Goal: Find specific page/section: Find specific page/section

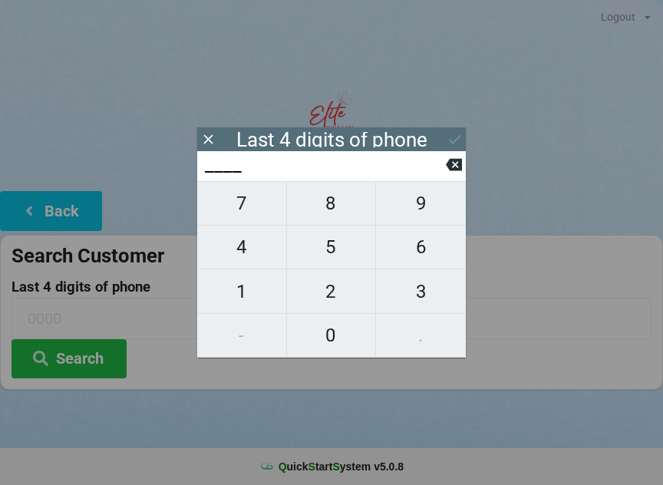
click at [339, 201] on span "8" at bounding box center [331, 203] width 89 height 32
type input "8___"
click at [328, 291] on span "2" at bounding box center [331, 291] width 89 height 32
type input "82__"
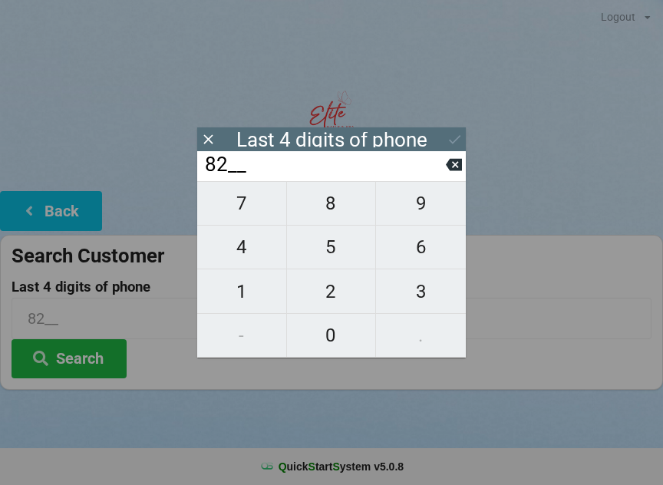
click at [443, 156] on input "82__" at bounding box center [324, 165] width 242 height 25
click at [440, 167] on input "82__" at bounding box center [324, 165] width 242 height 25
click at [459, 160] on button at bounding box center [454, 164] width 16 height 21
click at [454, 164] on icon at bounding box center [454, 165] width 16 height 12
type input "____"
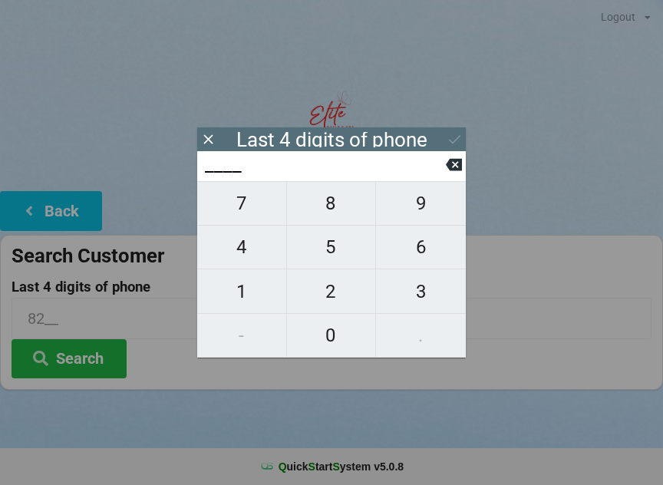
click at [451, 167] on icon at bounding box center [454, 165] width 16 height 12
click at [421, 210] on span "9" at bounding box center [421, 203] width 90 height 32
type input "9___"
click at [251, 207] on span "7" at bounding box center [241, 203] width 89 height 32
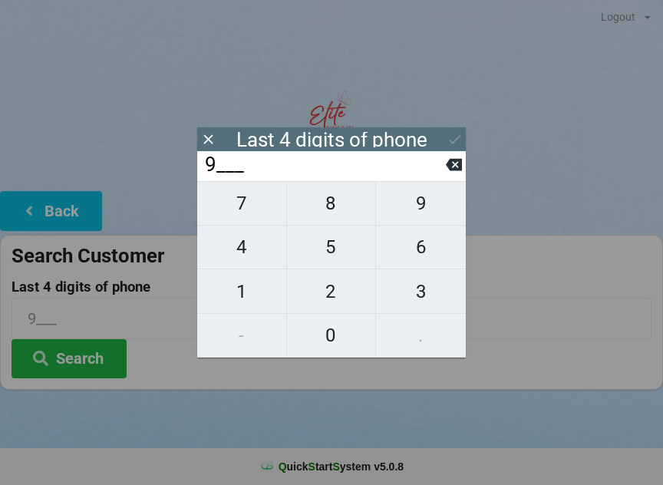
type input "97__"
click at [336, 203] on span "8" at bounding box center [331, 203] width 89 height 32
type input "978_"
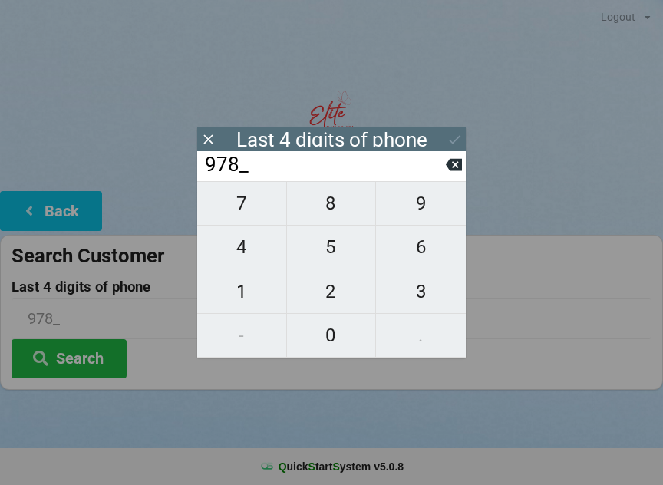
click at [341, 292] on span "2" at bounding box center [331, 291] width 89 height 32
type input "9782"
click at [407, 331] on div "7 8 9 4 5 6 1 2 3 - 0 ." at bounding box center [331, 269] width 268 height 176
click at [446, 170] on icon at bounding box center [454, 164] width 16 height 16
click at [442, 177] on input "978_" at bounding box center [324, 165] width 242 height 25
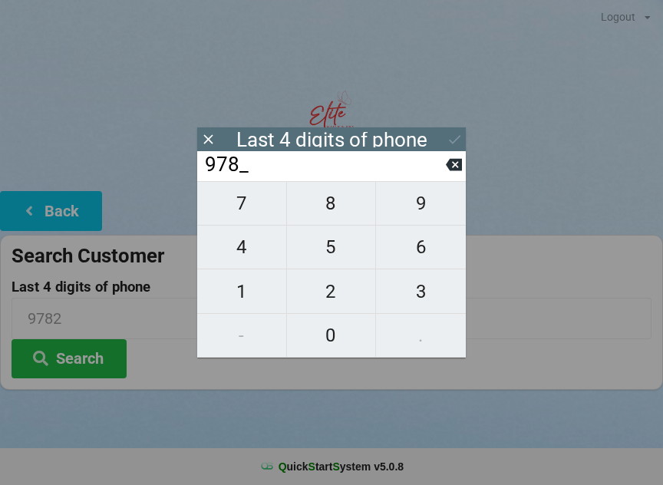
click at [442, 177] on input "978_" at bounding box center [324, 165] width 242 height 25
click at [445, 173] on input "978_" at bounding box center [324, 165] width 242 height 25
click at [443, 173] on input "978_" at bounding box center [324, 165] width 242 height 25
click at [459, 175] on button at bounding box center [454, 164] width 16 height 21
click at [457, 170] on icon at bounding box center [454, 165] width 16 height 12
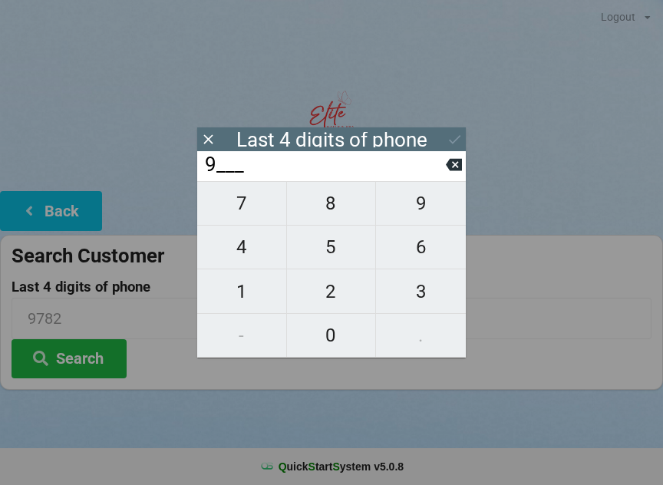
click at [450, 164] on icon at bounding box center [454, 165] width 16 height 12
type input "____"
click at [449, 171] on icon at bounding box center [454, 165] width 16 height 12
click at [448, 169] on icon at bounding box center [454, 165] width 16 height 12
click at [426, 209] on span "9" at bounding box center [421, 203] width 90 height 32
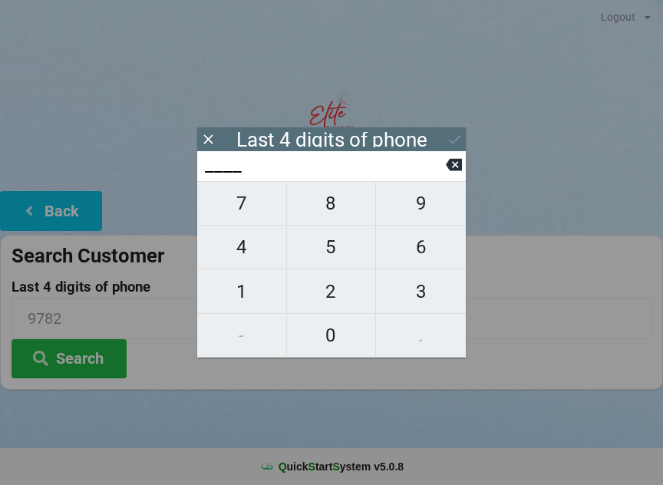
type input "9___"
click at [249, 215] on span "7" at bounding box center [241, 203] width 89 height 32
type input "97__"
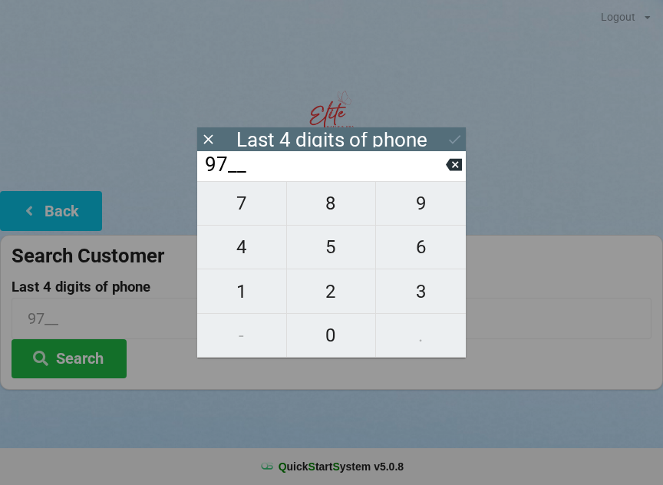
click at [341, 208] on span "8" at bounding box center [331, 203] width 89 height 32
type input "978_"
click at [342, 291] on span "2" at bounding box center [331, 291] width 89 height 32
type input "9782"
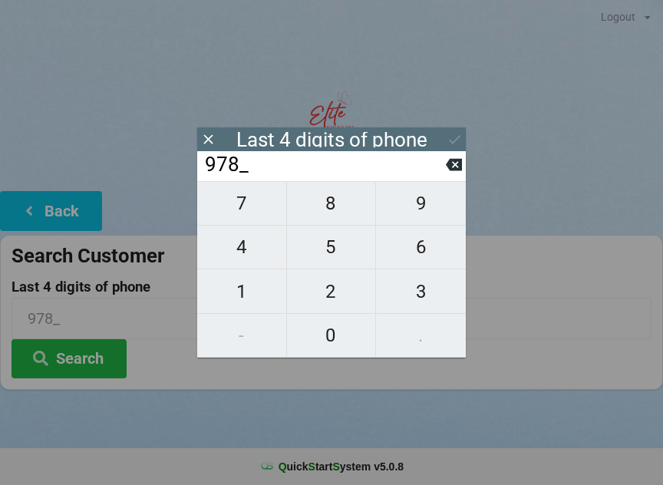
type input "9782"
click at [451, 137] on icon at bounding box center [454, 139] width 16 height 16
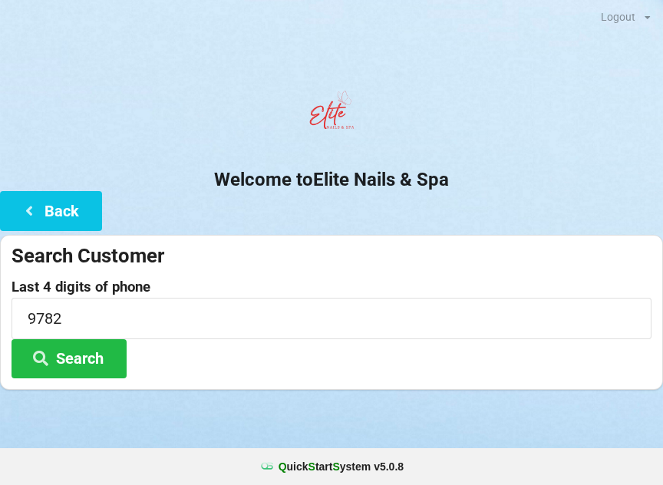
click at [98, 355] on button "Search" at bounding box center [69, 358] width 115 height 39
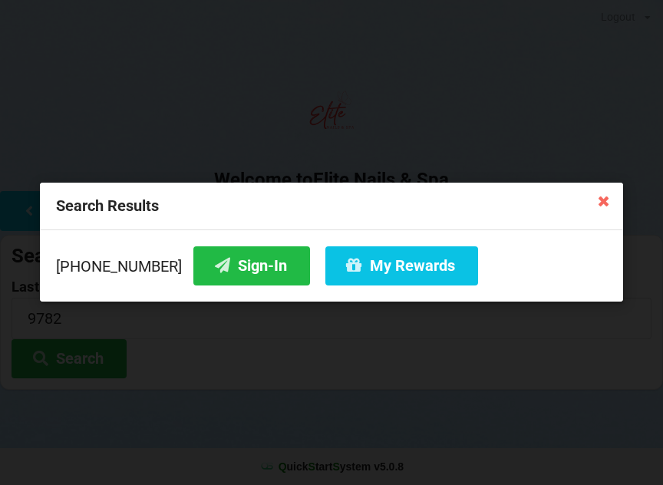
click at [231, 264] on button "Sign-In" at bounding box center [251, 265] width 117 height 39
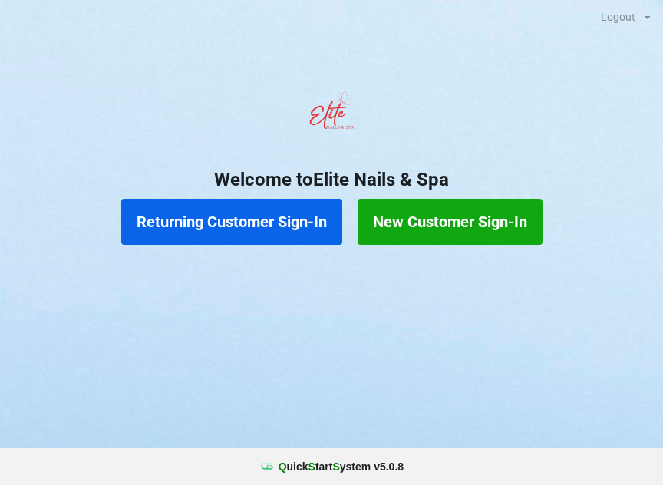
click at [267, 219] on button "Returning Customer Sign-In" at bounding box center [231, 222] width 221 height 46
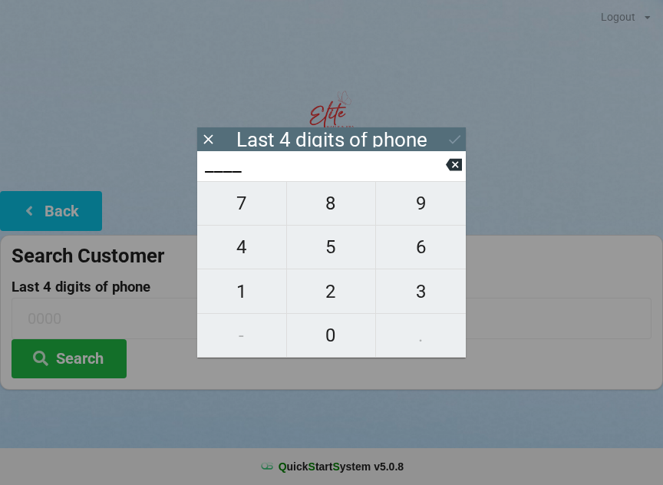
click at [240, 252] on span "4" at bounding box center [241, 247] width 89 height 32
type input "4___"
click at [250, 211] on span "7" at bounding box center [241, 203] width 89 height 32
type input "47__"
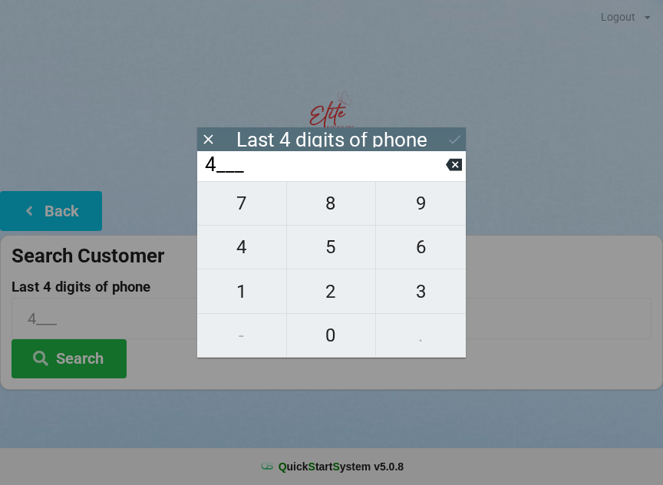
type input "47__"
click at [417, 202] on span "9" at bounding box center [421, 203] width 90 height 32
type input "479_"
click at [252, 250] on span "4" at bounding box center [241, 247] width 89 height 32
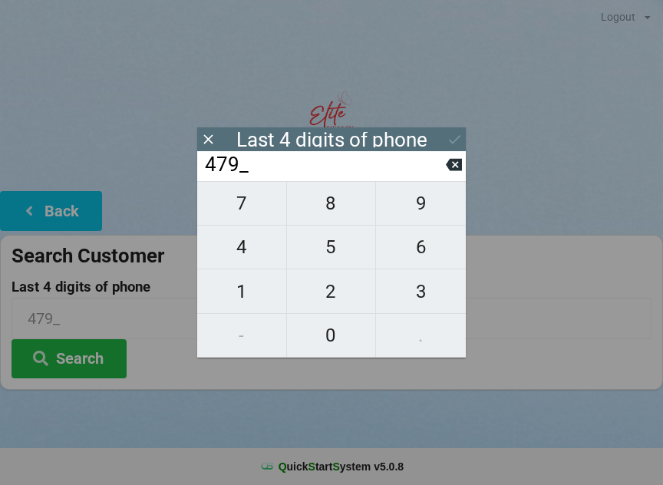
type input "4794"
click at [451, 133] on icon at bounding box center [454, 139] width 16 height 16
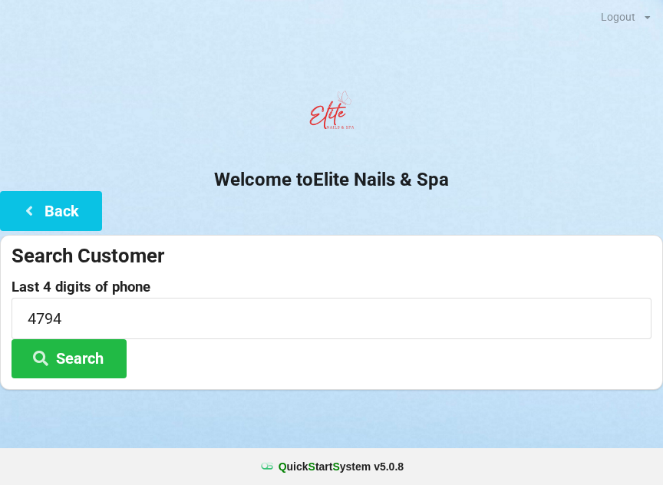
click at [82, 371] on button "Search" at bounding box center [69, 358] width 115 height 39
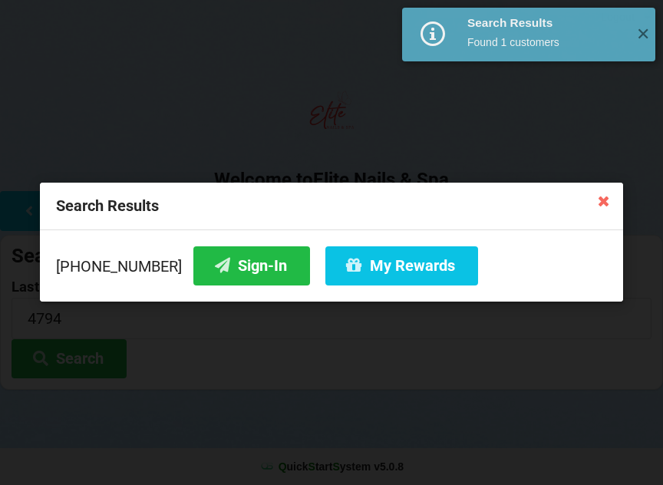
click at [218, 264] on button "Sign-In" at bounding box center [251, 265] width 117 height 39
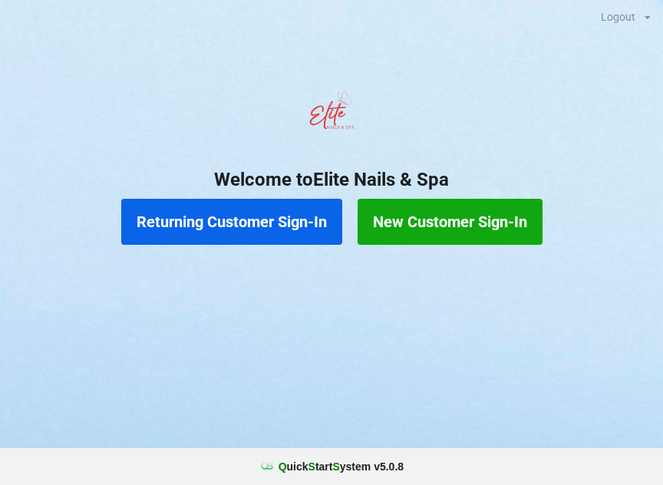
click at [227, 220] on button "Returning Customer Sign-In" at bounding box center [231, 222] width 221 height 46
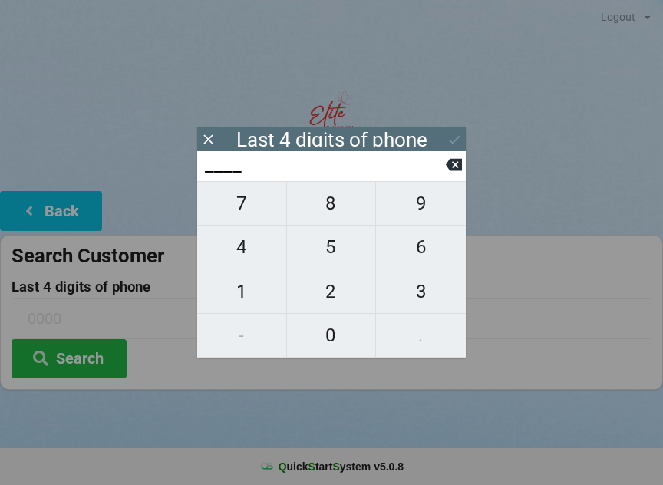
click at [333, 300] on span "2" at bounding box center [331, 291] width 89 height 32
type input "2___"
click at [251, 297] on span "1" at bounding box center [241, 291] width 89 height 32
type input "21__"
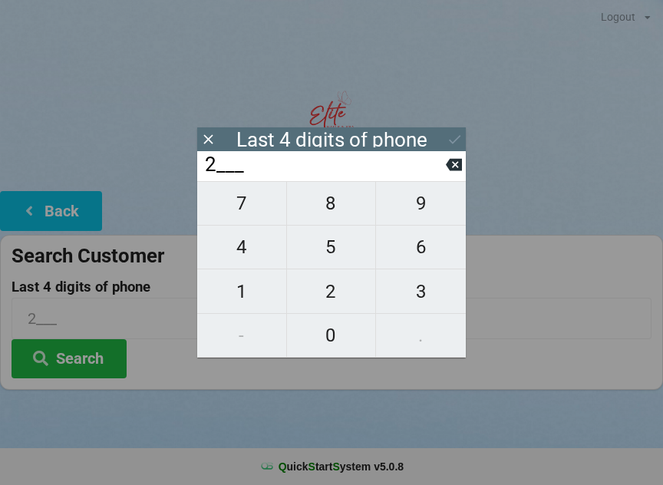
type input "21__"
click at [252, 298] on span "1" at bounding box center [241, 291] width 89 height 32
type input "211_"
click at [246, 298] on span "1" at bounding box center [241, 291] width 89 height 32
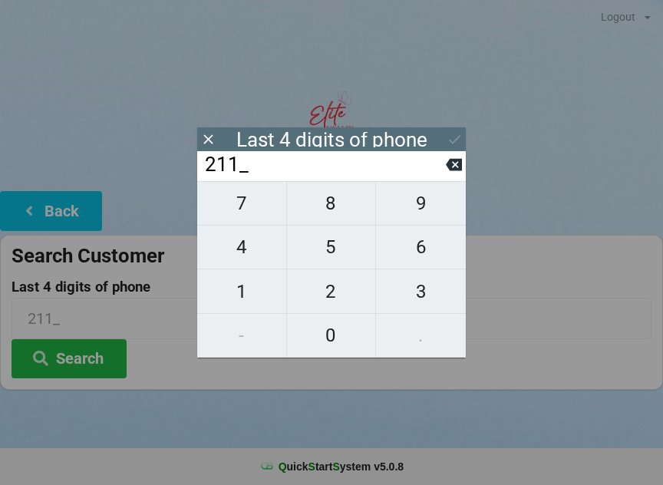
type input "2111"
click at [459, 137] on icon at bounding box center [455, 139] width 12 height 9
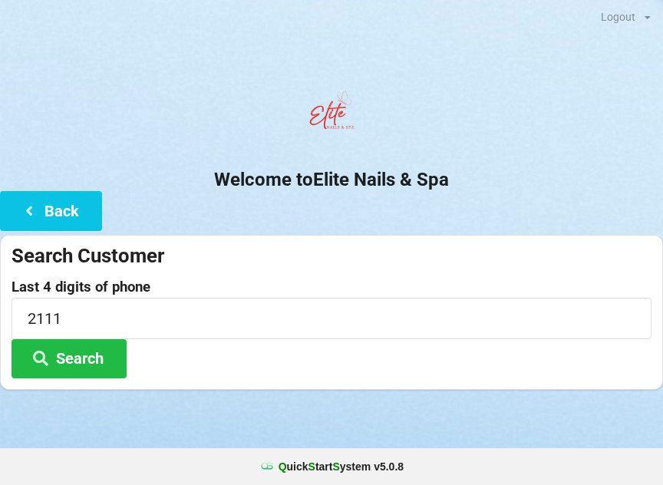
click at [74, 357] on button "Search" at bounding box center [69, 358] width 115 height 39
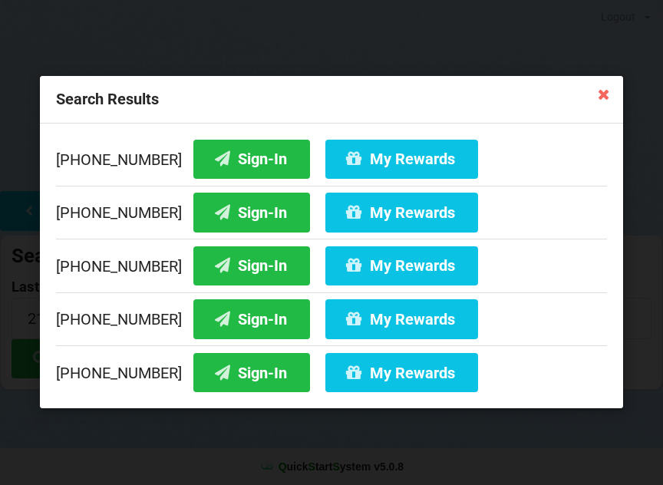
click at [222, 219] on button "Sign-In" at bounding box center [251, 212] width 117 height 39
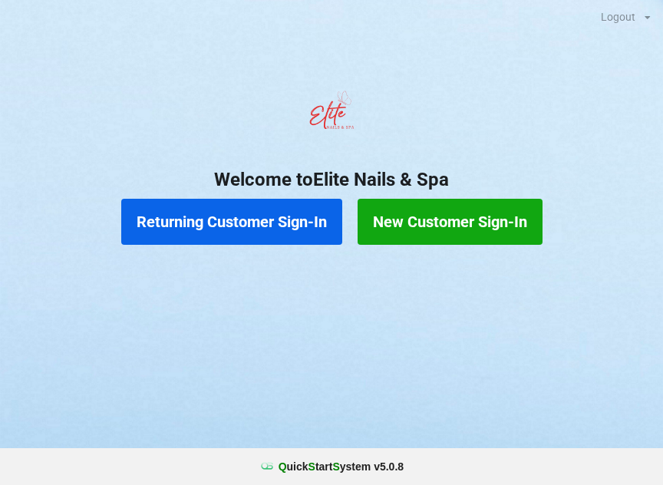
click at [266, 224] on button "Returning Customer Sign-In" at bounding box center [231, 222] width 221 height 46
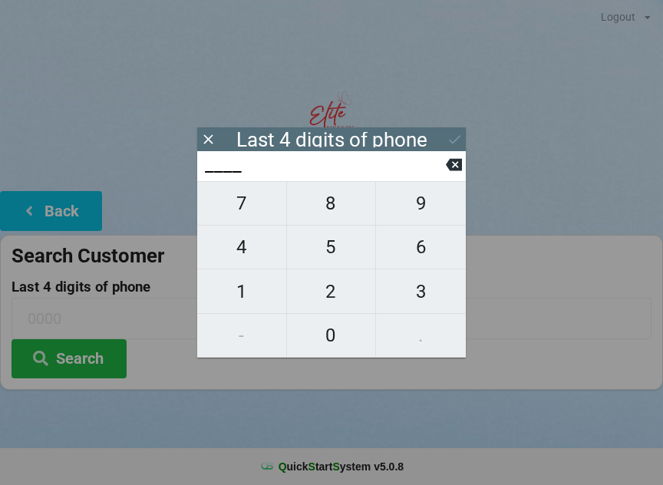
click at [334, 219] on span "8" at bounding box center [331, 203] width 89 height 32
type input "8___"
click at [421, 258] on span "6" at bounding box center [421, 247] width 90 height 32
type input "86__"
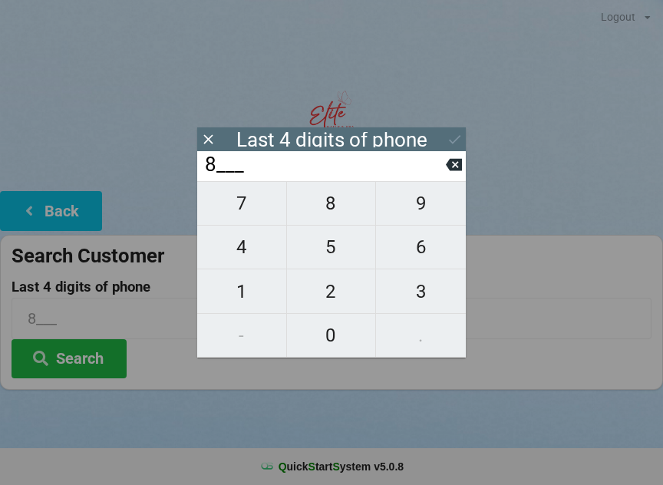
type input "86__"
click at [426, 292] on span "3" at bounding box center [421, 291] width 90 height 32
type input "863_"
click at [343, 286] on span "2" at bounding box center [331, 291] width 89 height 32
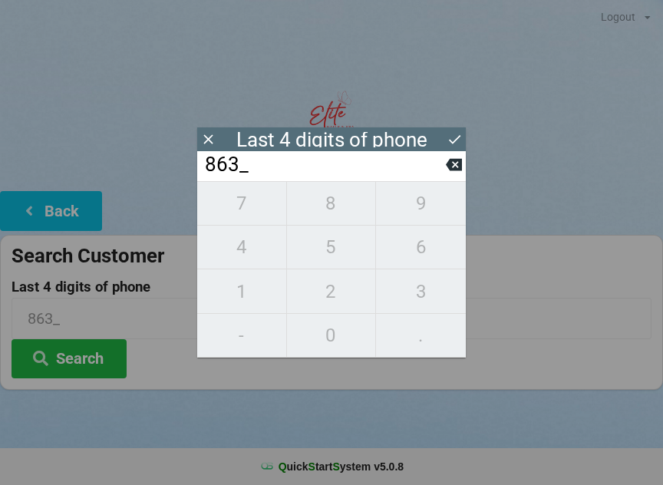
type input "8632"
click at [338, 217] on div "7 8 9 4 5 6 1 2 3 - 0 ." at bounding box center [331, 269] width 268 height 176
click at [328, 331] on div "7 8 9 4 5 6 1 2 3 - 0 ." at bounding box center [331, 269] width 268 height 176
click at [450, 164] on icon at bounding box center [454, 165] width 16 height 12
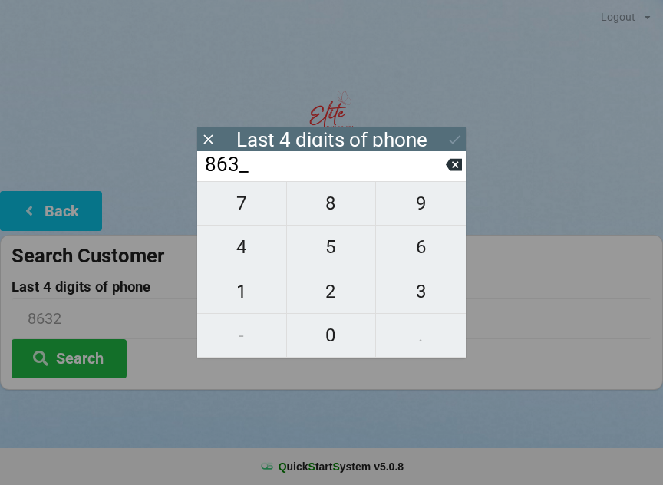
click at [446, 168] on icon at bounding box center [454, 164] width 16 height 16
click at [450, 168] on icon at bounding box center [454, 165] width 16 height 12
click at [448, 163] on icon at bounding box center [454, 164] width 16 height 16
click at [453, 170] on icon at bounding box center [454, 165] width 16 height 12
click at [334, 301] on span "2" at bounding box center [331, 291] width 89 height 32
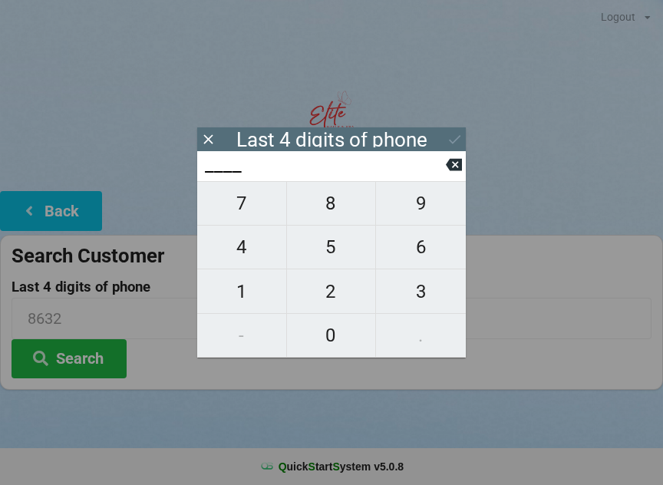
type input "2___"
click at [339, 292] on span "2" at bounding box center [331, 291] width 89 height 32
type input "22__"
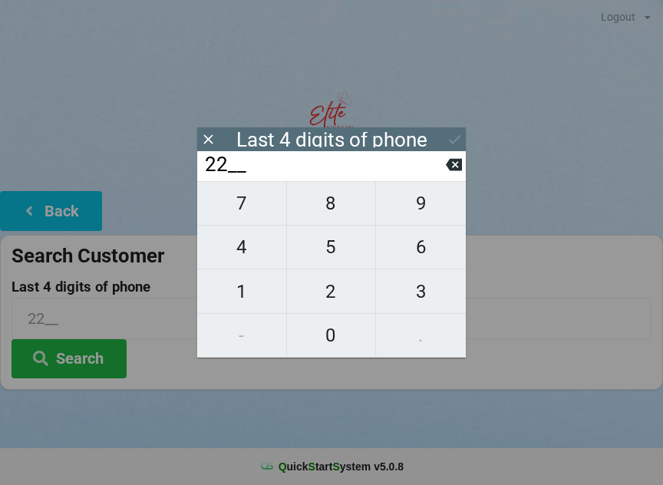
click at [456, 171] on icon at bounding box center [454, 165] width 16 height 12
type input "2___"
click at [469, 173] on h2 "Welcome to Elite Nails & Spa" at bounding box center [331, 180] width 663 height 24
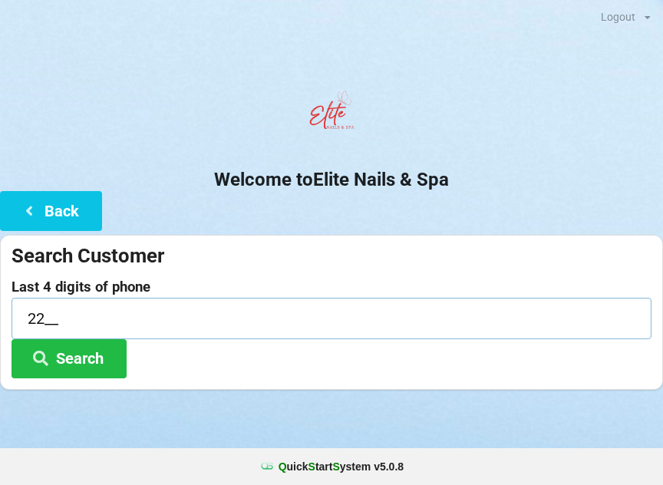
click at [175, 321] on input "22__" at bounding box center [332, 318] width 640 height 41
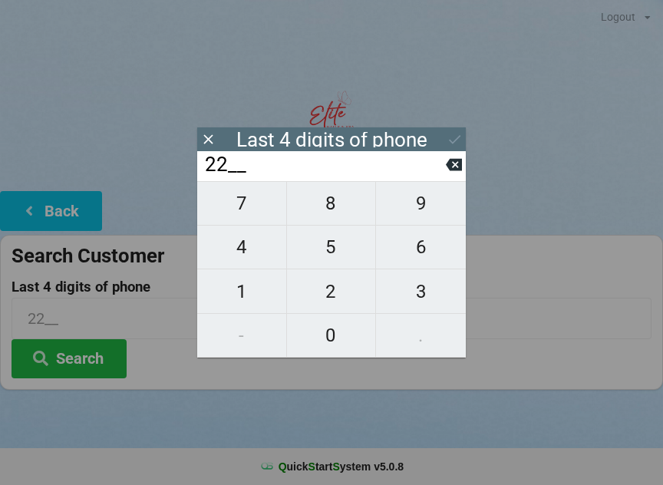
click at [451, 171] on icon at bounding box center [454, 165] width 16 height 12
click at [446, 173] on icon at bounding box center [454, 164] width 16 height 16
type input "____"
click at [428, 291] on span "3" at bounding box center [421, 291] width 90 height 32
type input "3___"
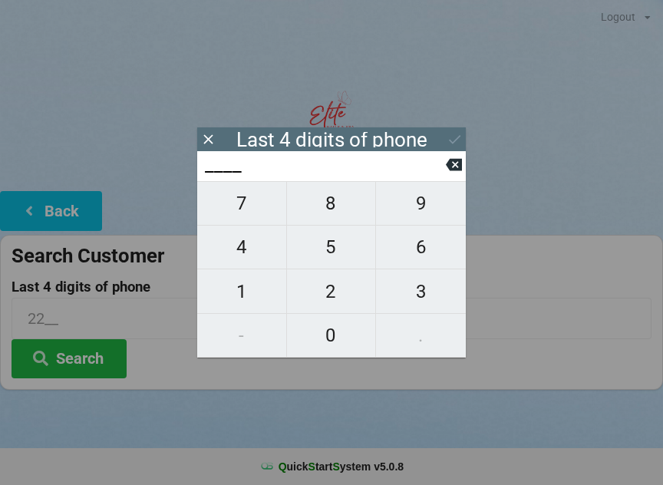
type input "3___"
click at [424, 214] on span "9" at bounding box center [421, 203] width 90 height 32
type input "39__"
click at [331, 262] on span "5" at bounding box center [331, 247] width 89 height 32
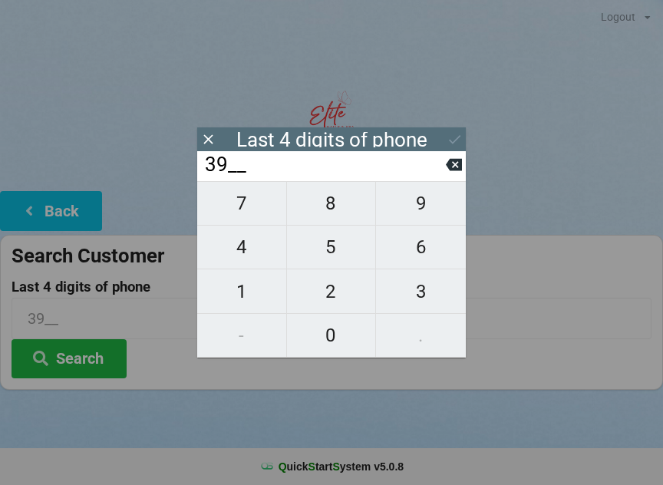
type input "395_"
click at [420, 254] on span "6" at bounding box center [421, 247] width 90 height 32
type input "3956"
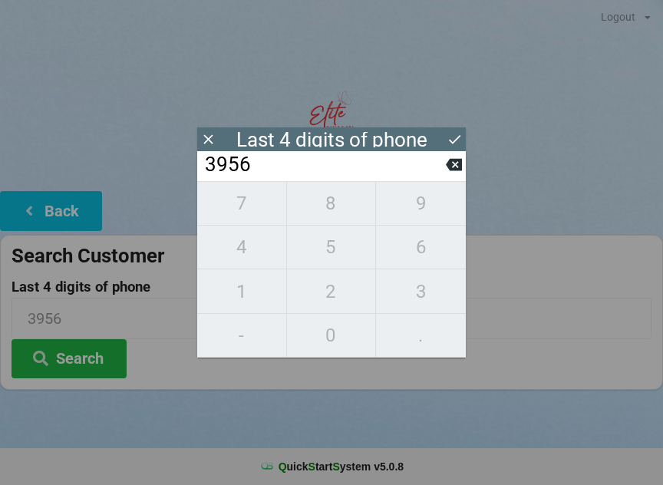
click at [450, 137] on icon at bounding box center [454, 139] width 16 height 16
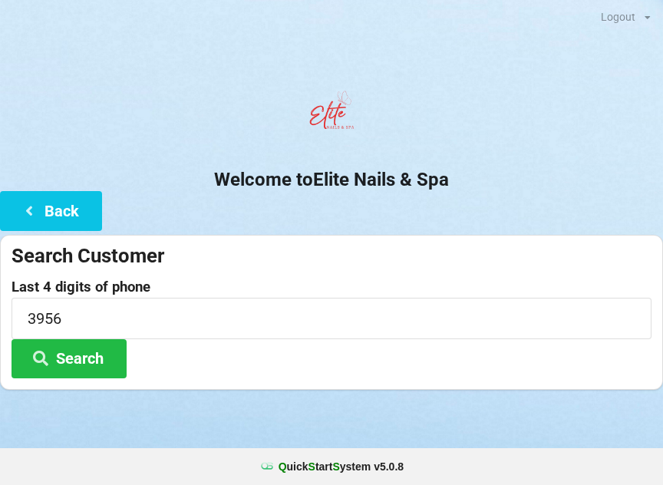
click at [107, 354] on button "Search" at bounding box center [69, 358] width 115 height 39
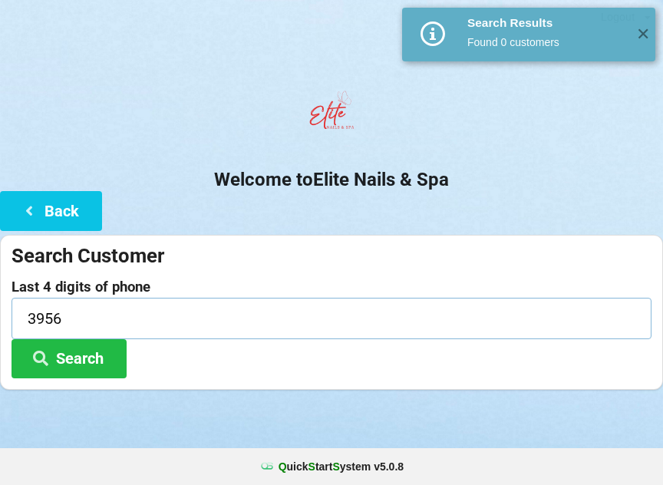
click at [147, 311] on input "3956" at bounding box center [332, 318] width 640 height 41
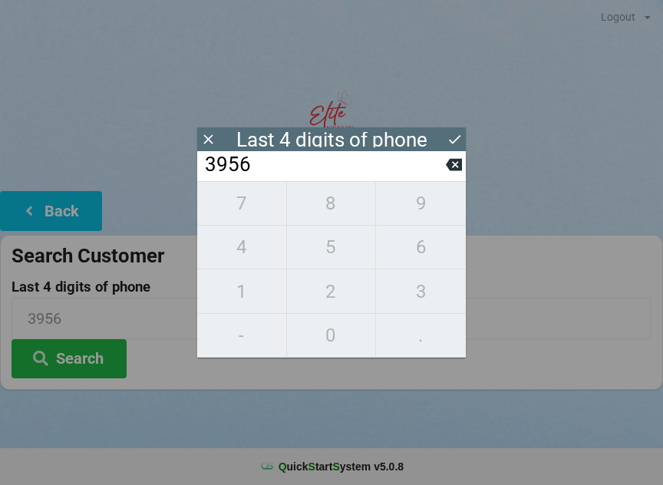
click at [454, 170] on icon at bounding box center [454, 164] width 16 height 16
click at [460, 165] on icon at bounding box center [454, 165] width 16 height 12
click at [452, 171] on icon at bounding box center [454, 165] width 16 height 12
click at [454, 175] on button at bounding box center [454, 164] width 16 height 21
type input "____"
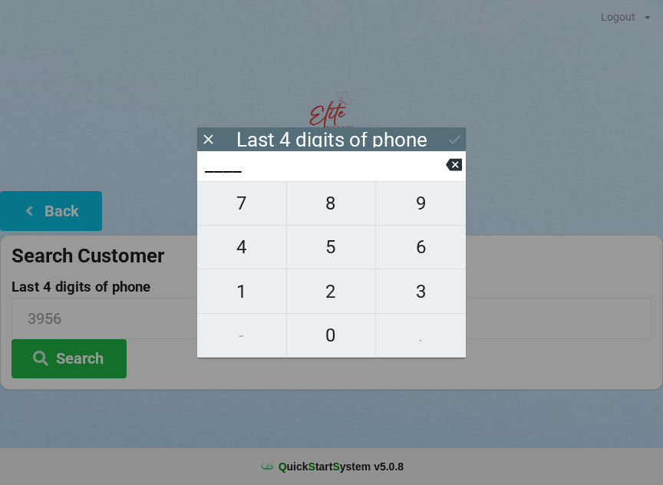
click at [455, 175] on button at bounding box center [454, 164] width 16 height 21
click at [414, 195] on button "9" at bounding box center [421, 203] width 90 height 44
type input "9___"
click at [234, 307] on span "1" at bounding box center [241, 291] width 89 height 32
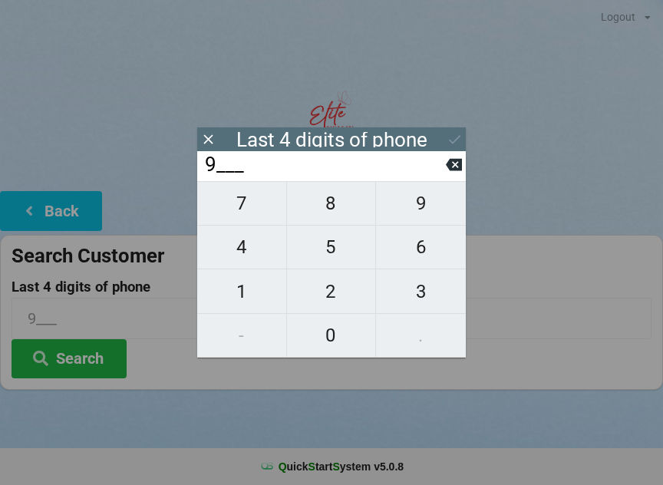
type input "91__"
click at [238, 303] on span "1" at bounding box center [241, 291] width 89 height 32
type input "911_"
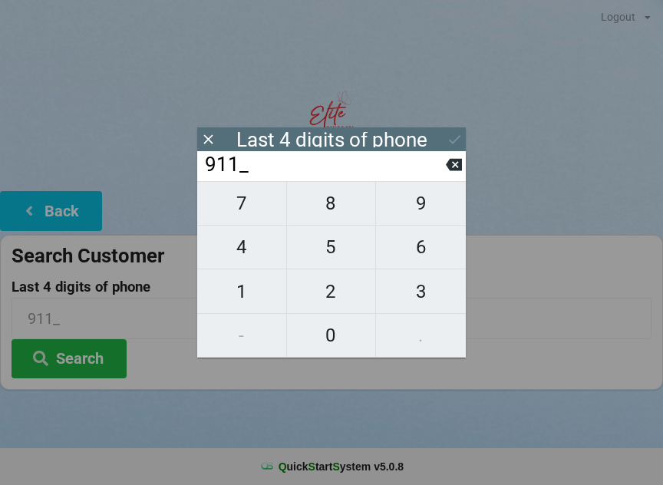
click at [248, 263] on span "4" at bounding box center [241, 247] width 89 height 32
type input "9114"
click at [449, 133] on icon at bounding box center [454, 139] width 16 height 16
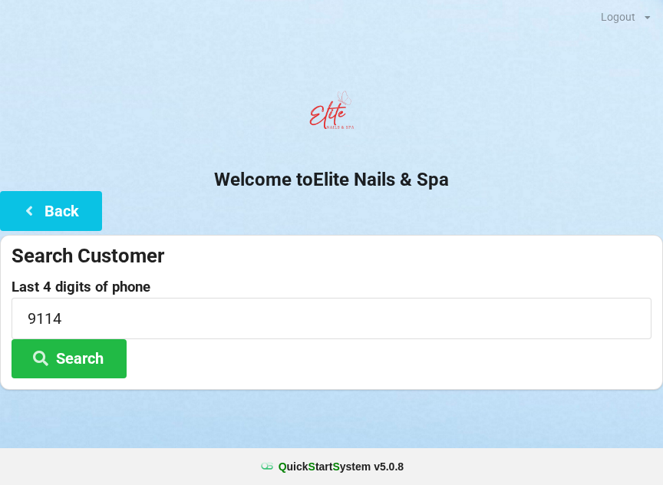
click at [101, 357] on button "Search" at bounding box center [69, 358] width 115 height 39
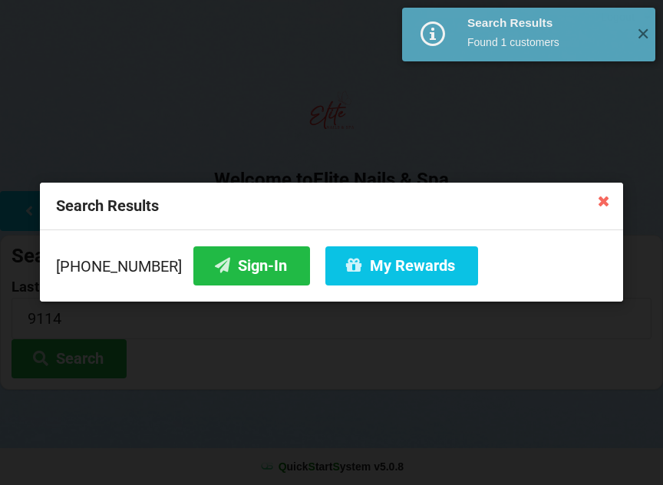
click at [231, 267] on button "Sign-In" at bounding box center [251, 265] width 117 height 39
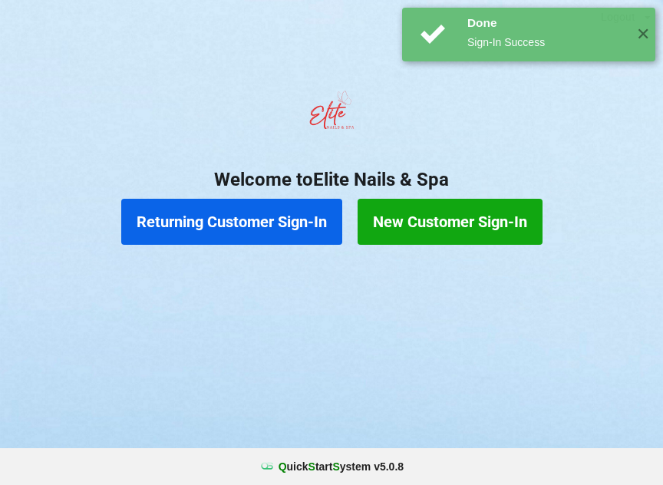
click at [641, 40] on span "✕" at bounding box center [642, 34] width 25 height 15
